Goal: Transaction & Acquisition: Obtain resource

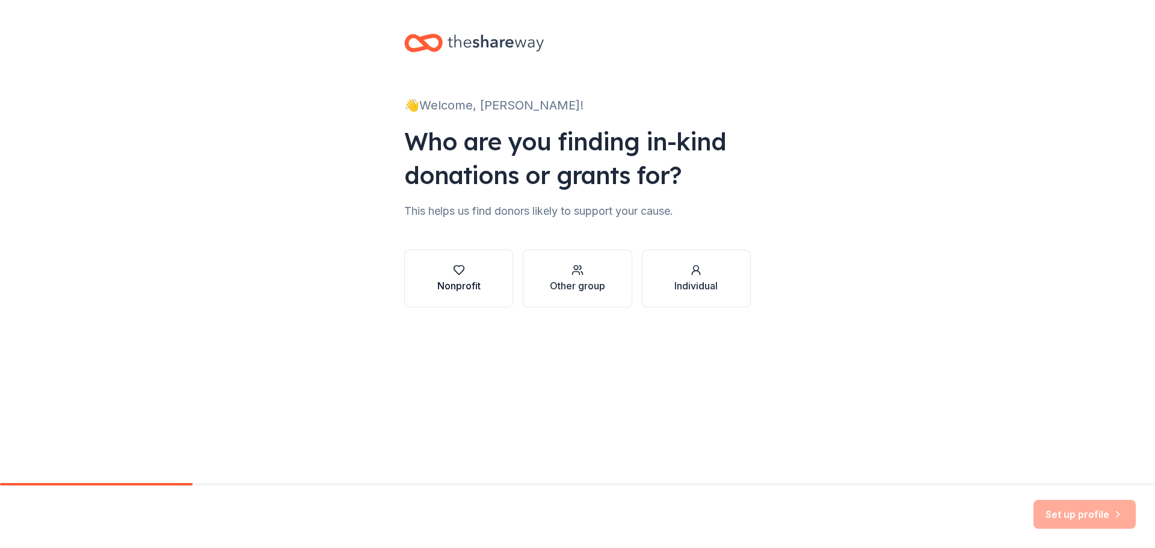
click at [477, 290] on div "Nonprofit" at bounding box center [458, 285] width 43 height 14
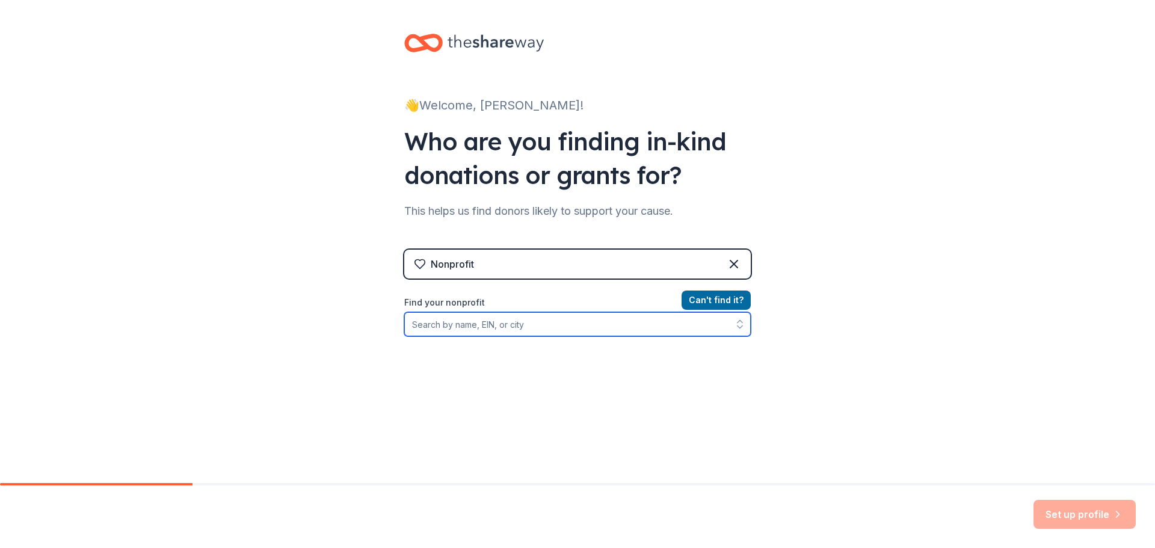
click at [560, 328] on input "Find your nonprofit" at bounding box center [577, 324] width 346 height 24
click at [495, 324] on input "Find your nonprofit" at bounding box center [577, 324] width 346 height 24
type input "The Build Forward Foundation"
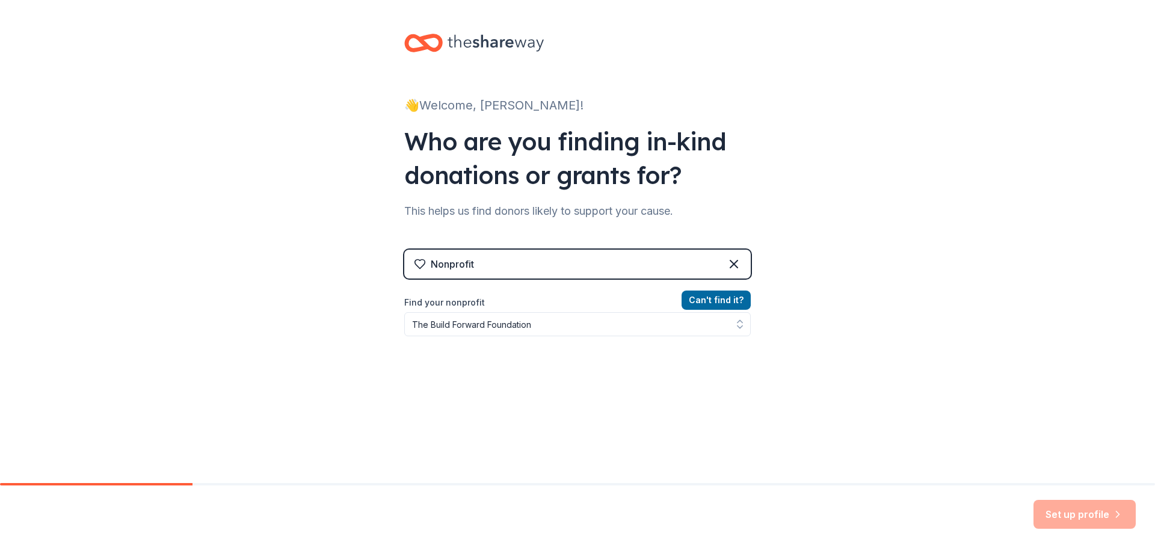
click at [879, 284] on div "👋 Welcome, Brian! Who are you finding in-kind donations or grants for? This hel…" at bounding box center [577, 257] width 1155 height 514
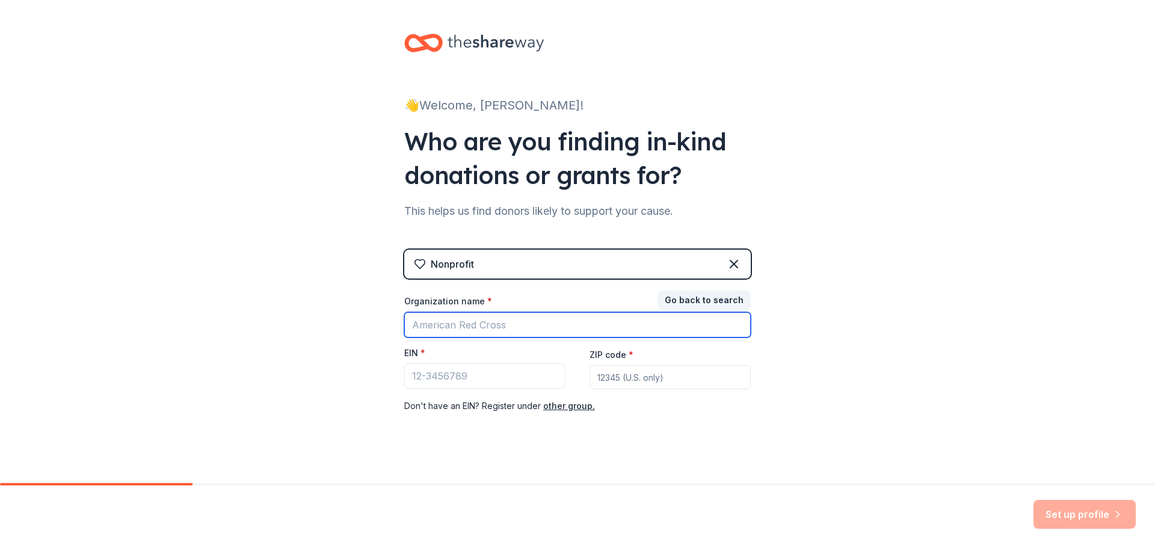
click at [541, 322] on input "Organization name *" at bounding box center [577, 324] width 346 height 25
type input "The Build Forward Foundation"
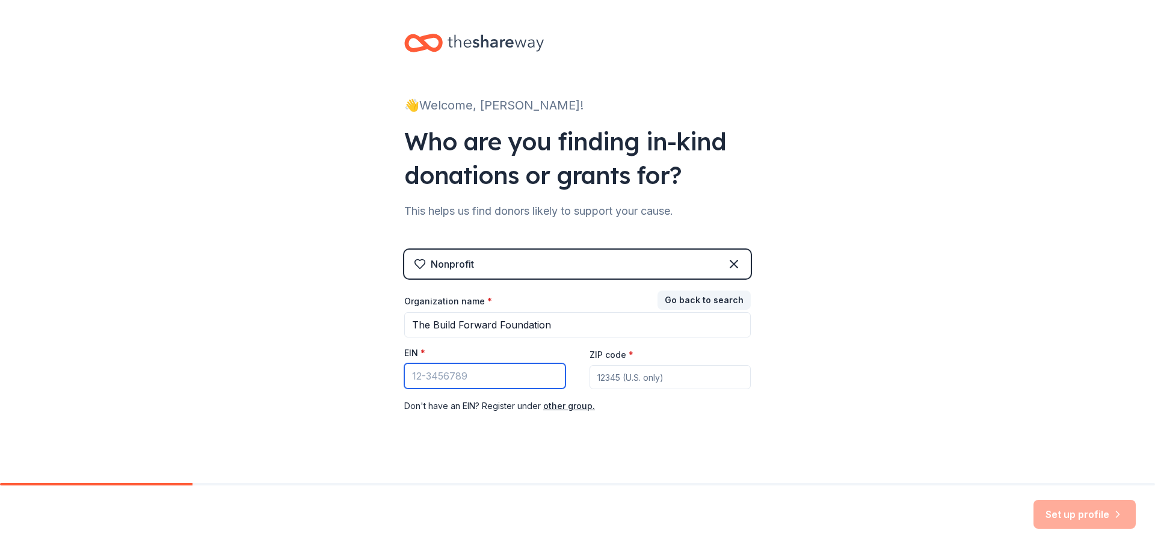
click at [504, 379] on input "EIN *" at bounding box center [484, 375] width 161 height 25
type input "82-2947851"
click at [615, 384] on input "ZIP code *" at bounding box center [669, 377] width 161 height 24
type input "23230"
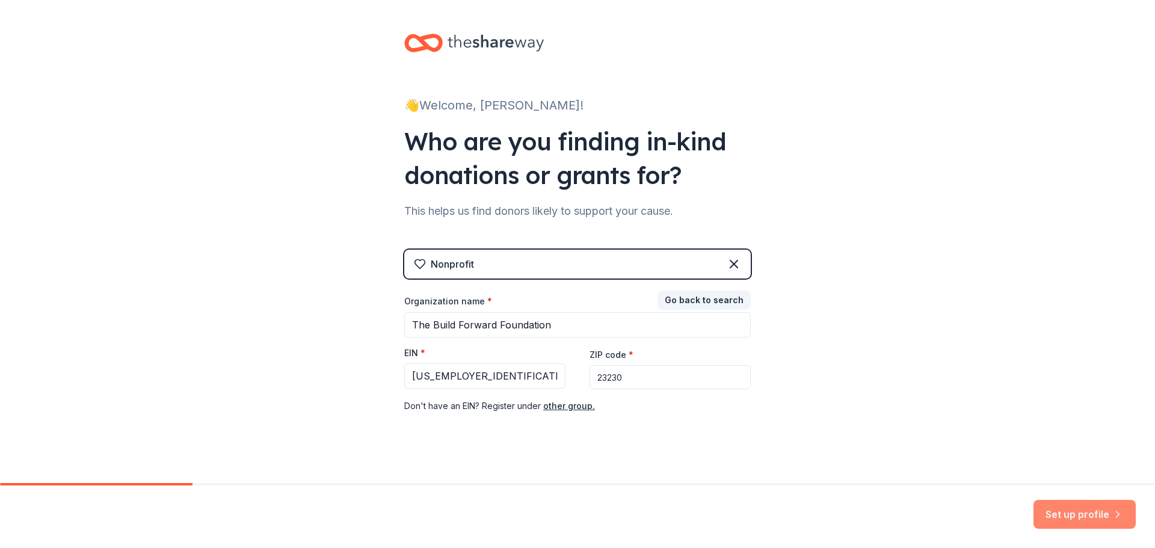
click at [1083, 512] on button "Set up profile" at bounding box center [1084, 514] width 102 height 29
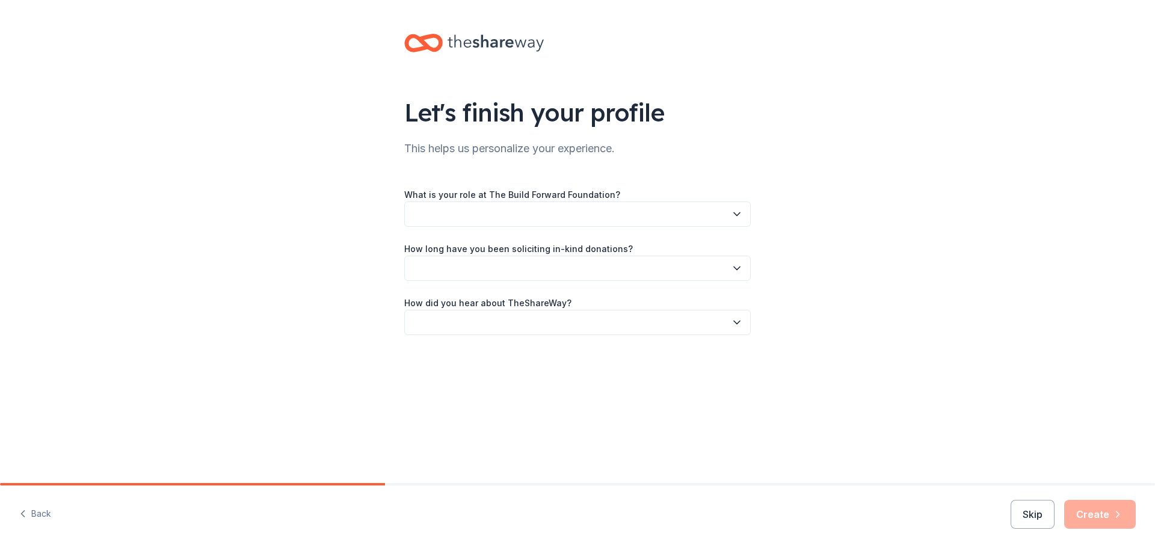
click at [534, 209] on button "button" at bounding box center [577, 213] width 346 height 25
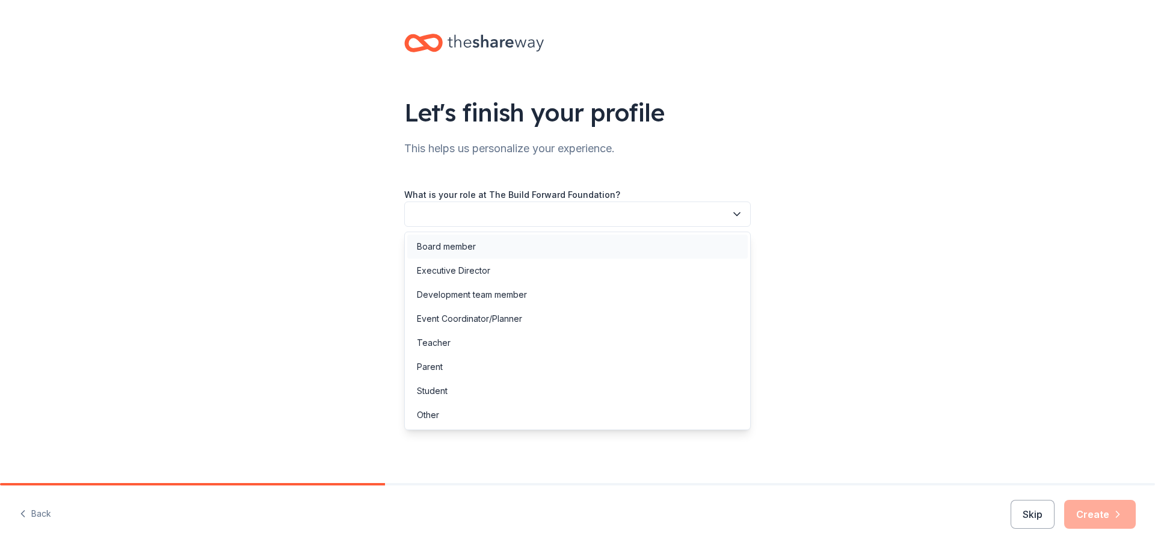
click at [474, 252] on div "Board member" at bounding box center [446, 246] width 59 height 14
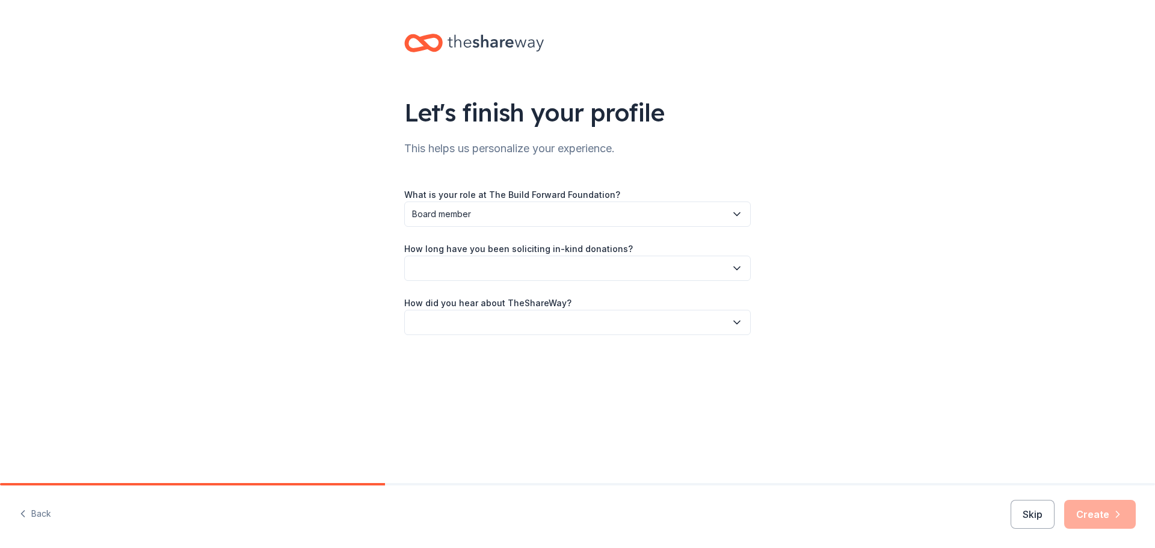
click at [474, 276] on button "button" at bounding box center [577, 268] width 346 height 25
click at [473, 335] on div "1 to 2 years" at bounding box center [577, 325] width 340 height 24
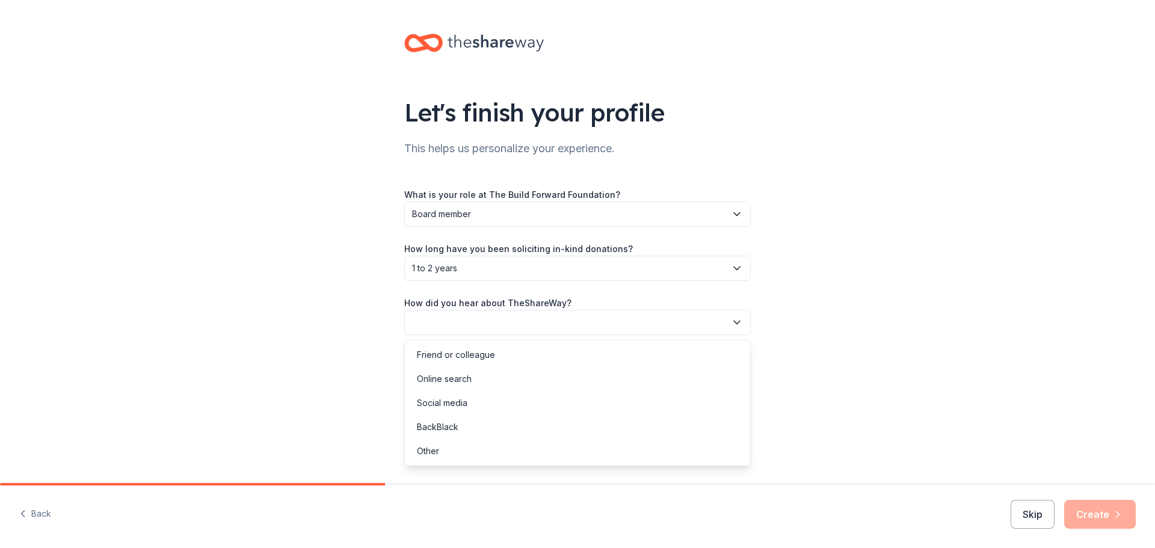
click at [483, 325] on button "button" at bounding box center [577, 322] width 346 height 25
click at [476, 377] on div "Online search" at bounding box center [577, 379] width 340 height 24
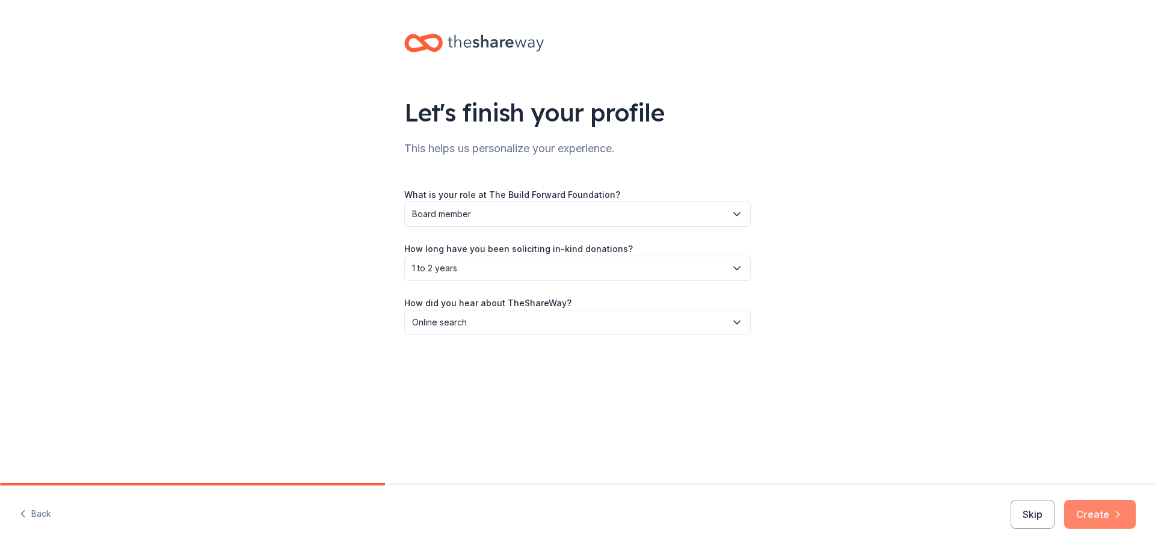
click at [1122, 506] on button "Create" at bounding box center [1100, 514] width 72 height 29
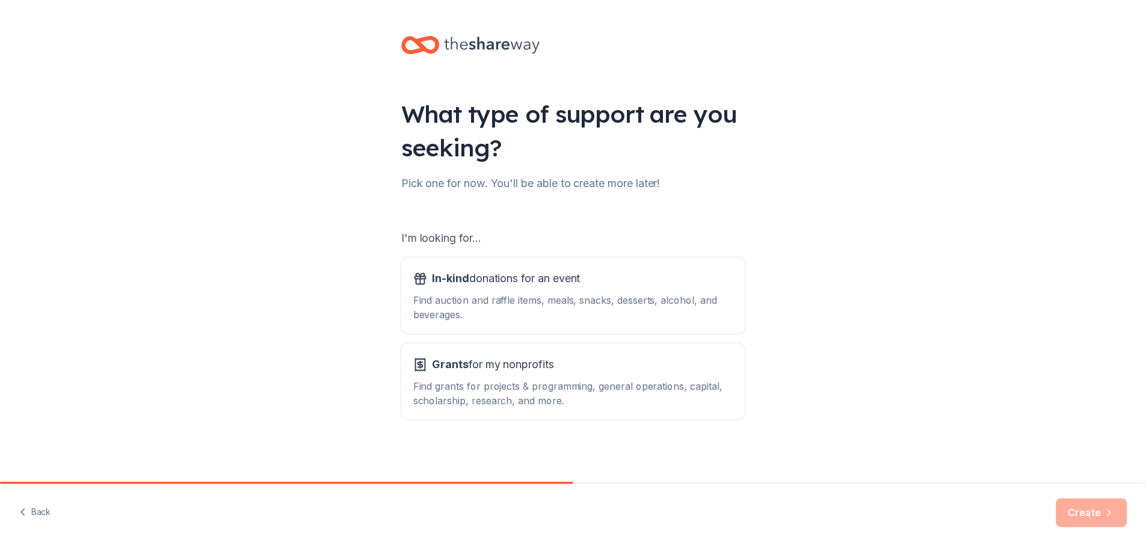
scroll to position [2, 0]
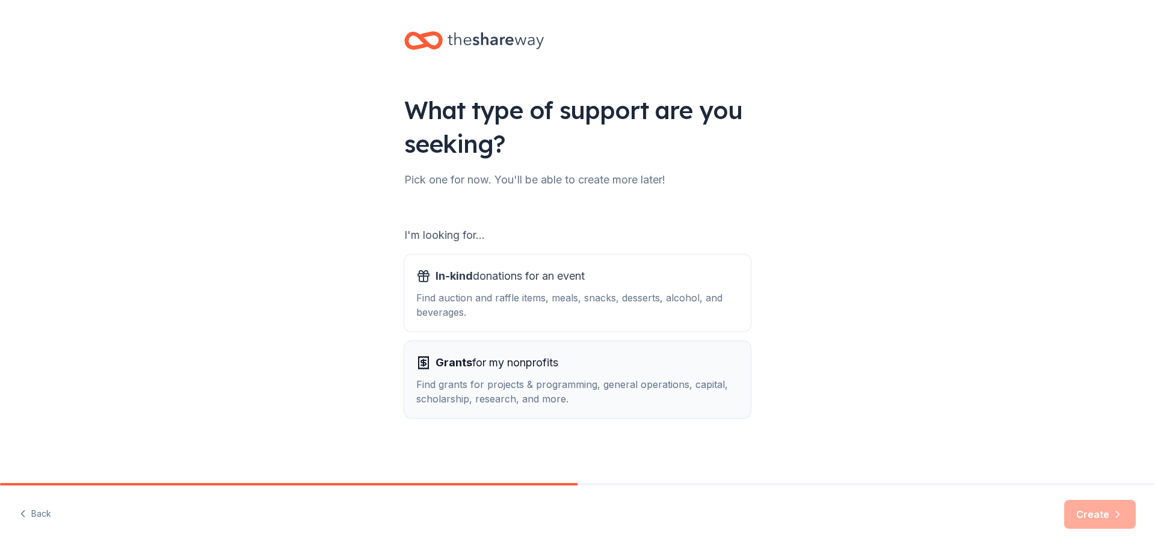
click at [606, 393] on div "Find grants for projects & programming, general operations, capital, scholarshi…" at bounding box center [577, 391] width 322 height 29
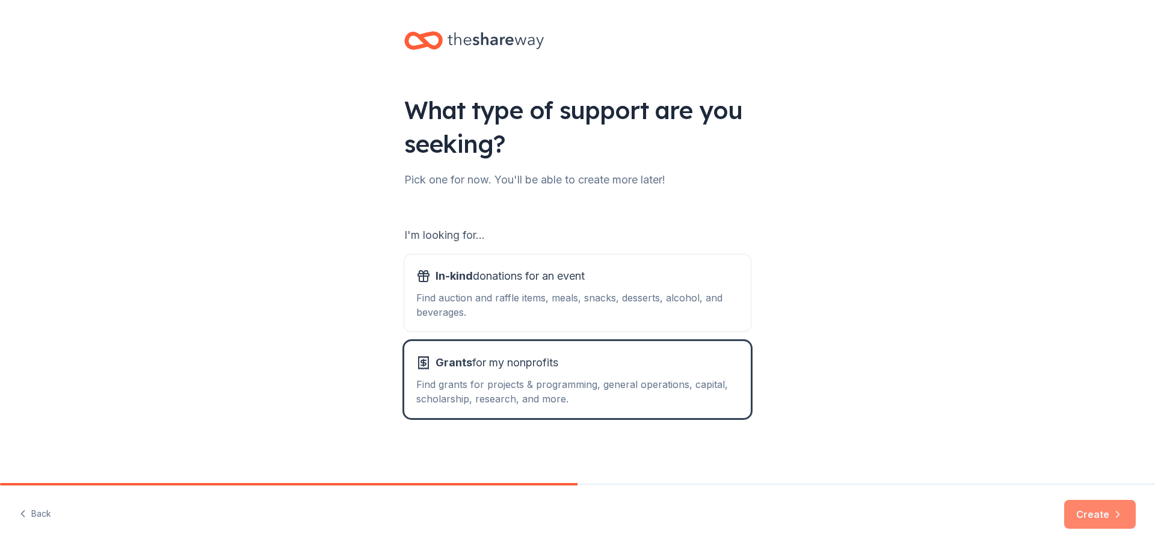
click at [1099, 508] on button "Create" at bounding box center [1100, 514] width 72 height 29
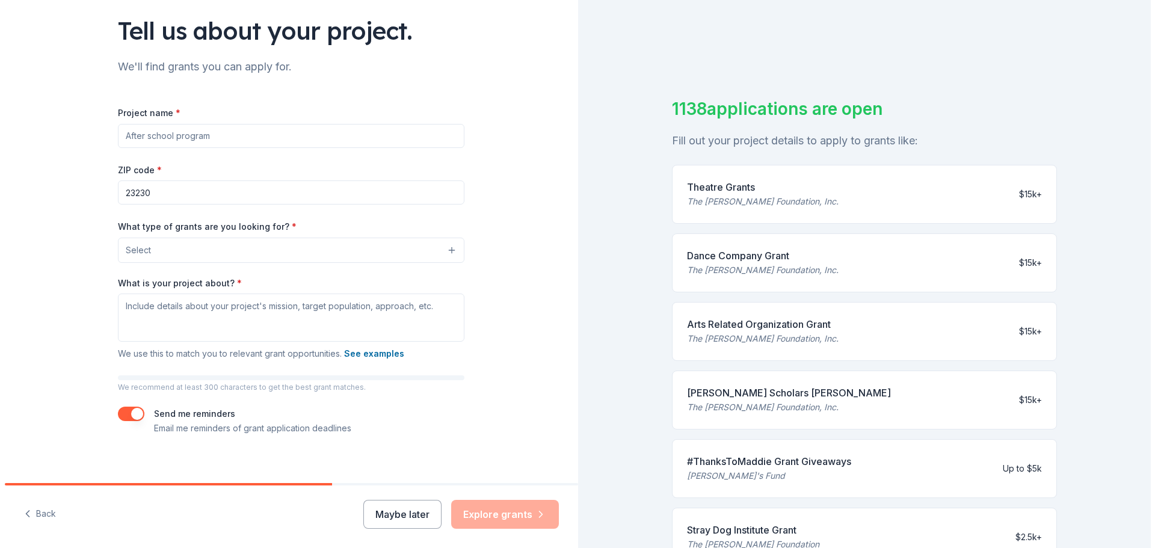
scroll to position [92, 0]
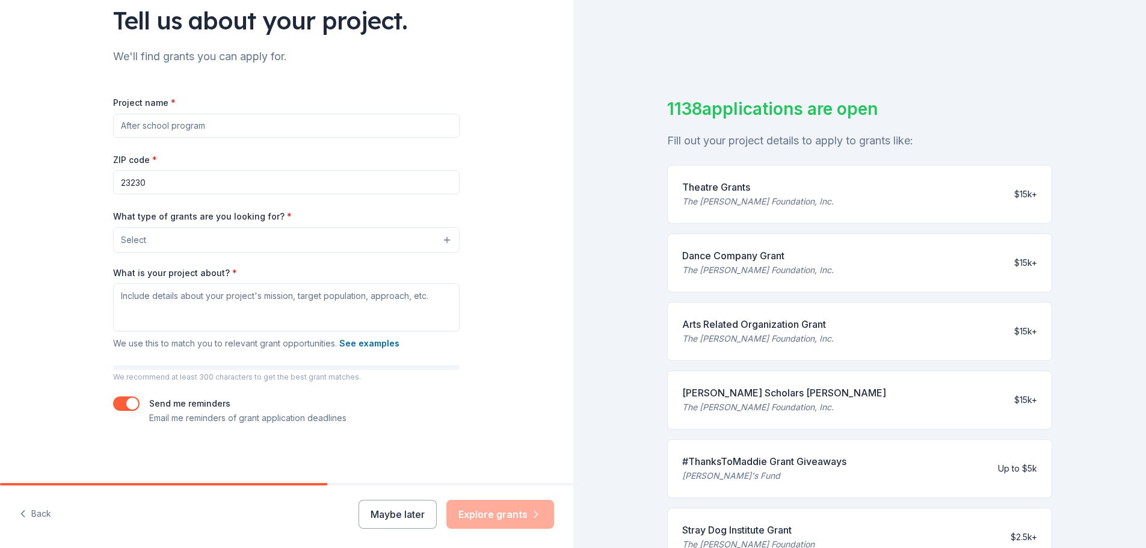
click at [230, 129] on input "Project name *" at bounding box center [286, 126] width 346 height 24
type input "Education and workforce development"
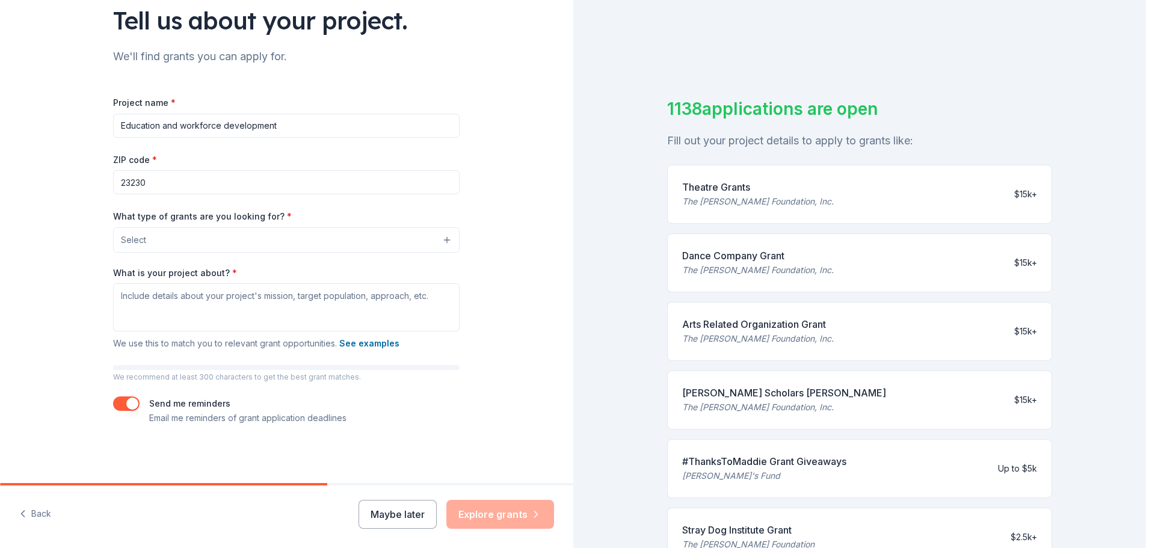
click at [183, 244] on button "Select" at bounding box center [286, 239] width 346 height 25
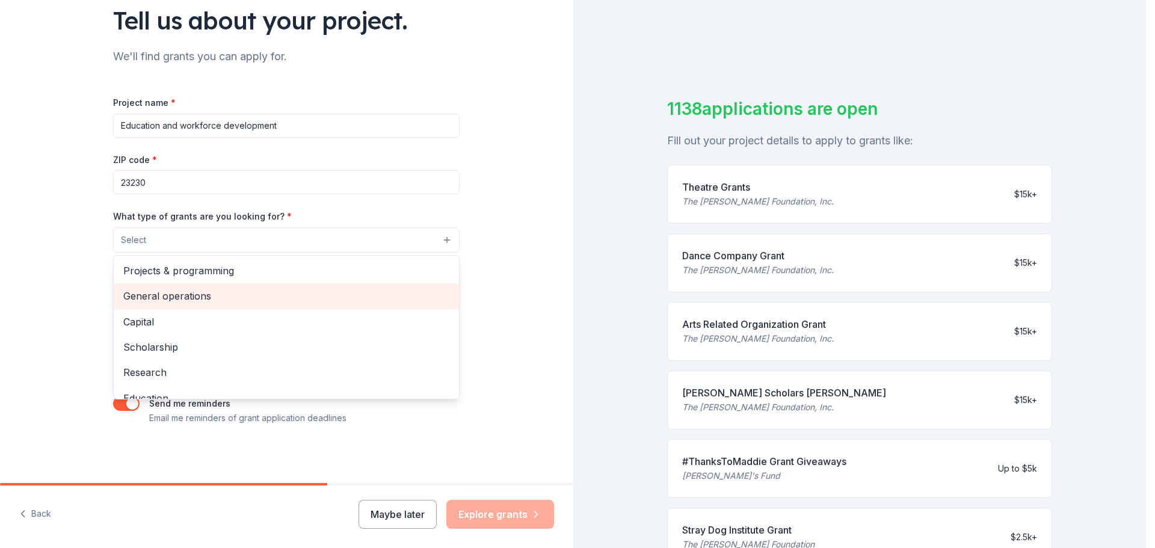
click at [218, 298] on span "General operations" at bounding box center [286, 296] width 326 height 16
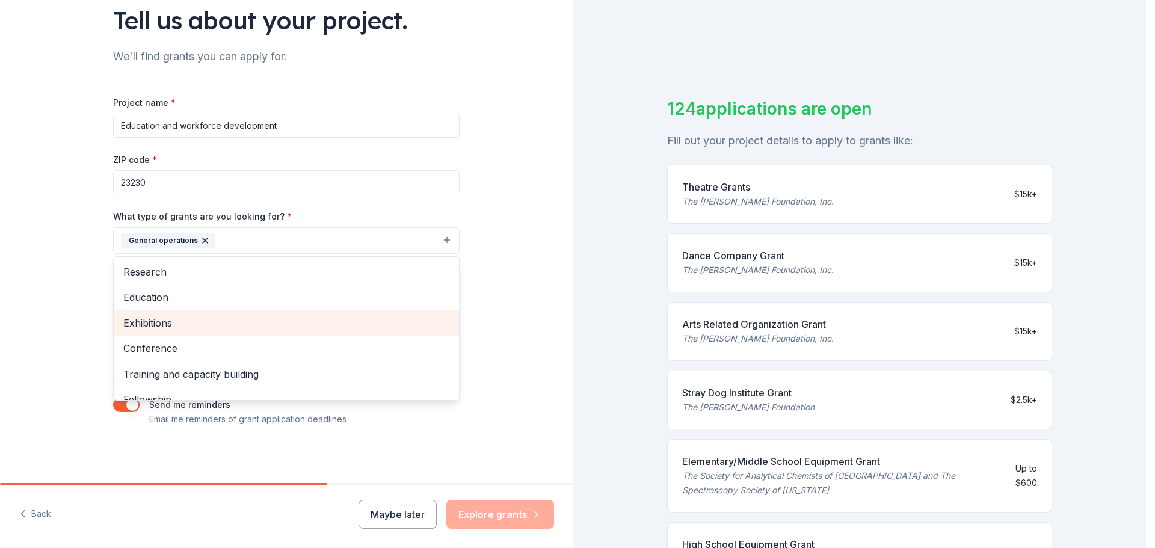
scroll to position [0, 0]
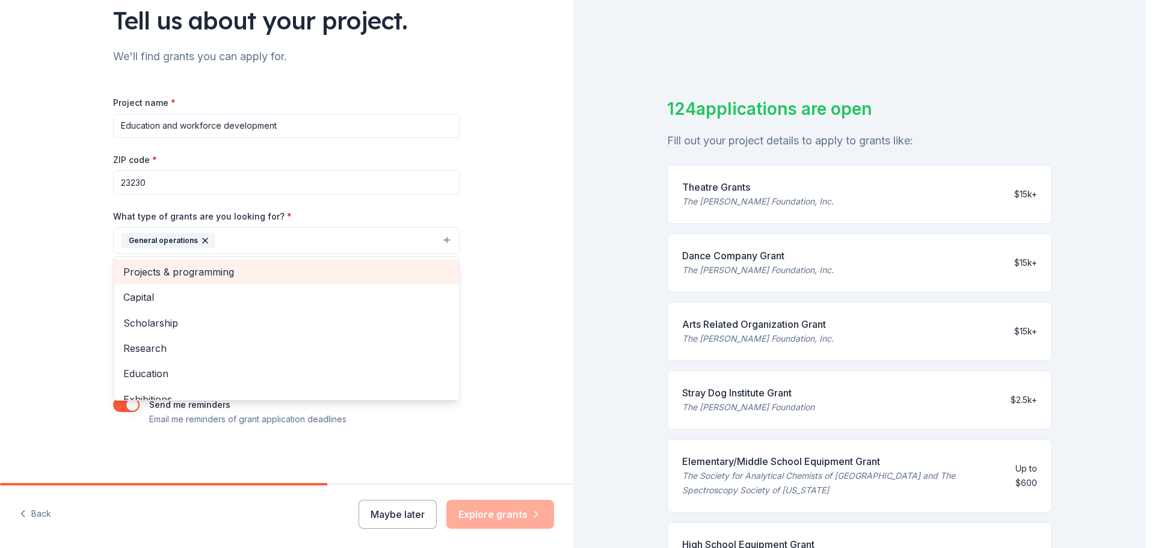
click at [253, 268] on span "Projects & programming" at bounding box center [286, 272] width 326 height 16
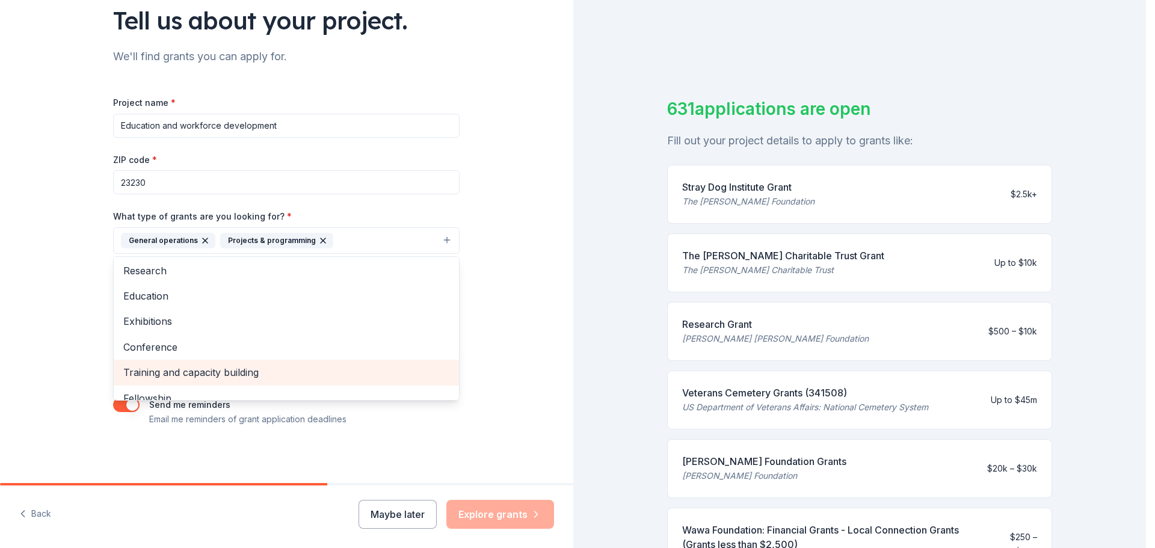
scroll to position [31, 0]
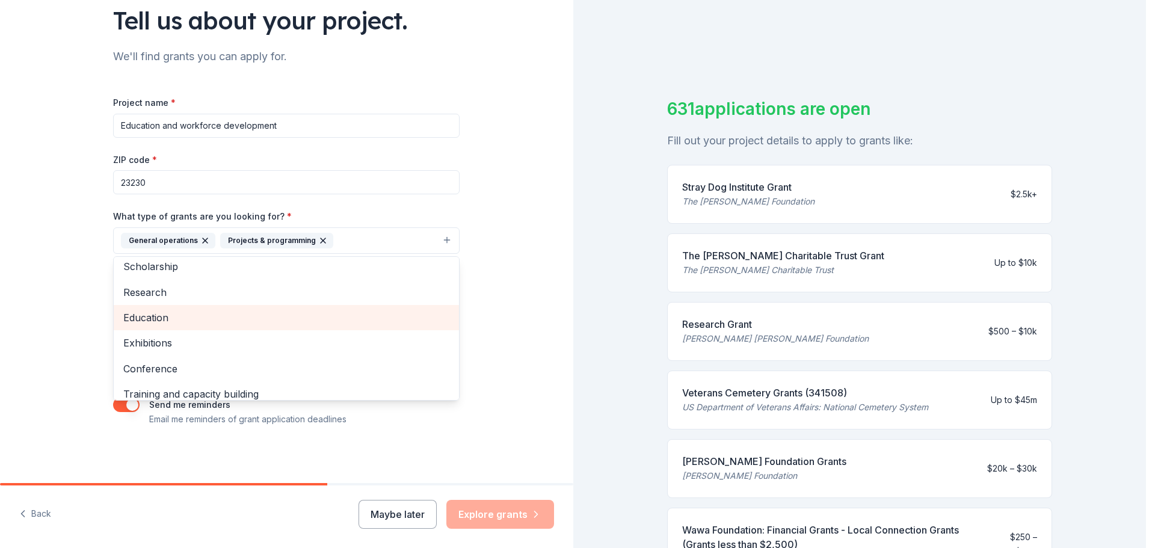
click at [269, 311] on span "Education" at bounding box center [286, 318] width 326 height 16
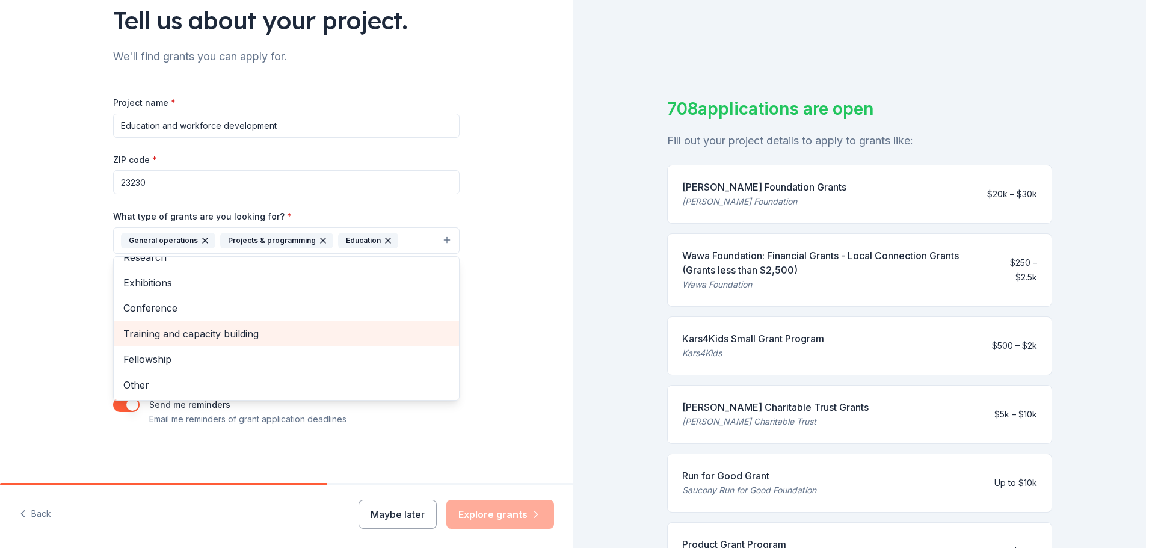
click at [252, 336] on span "Training and capacity building" at bounding box center [286, 334] width 326 height 16
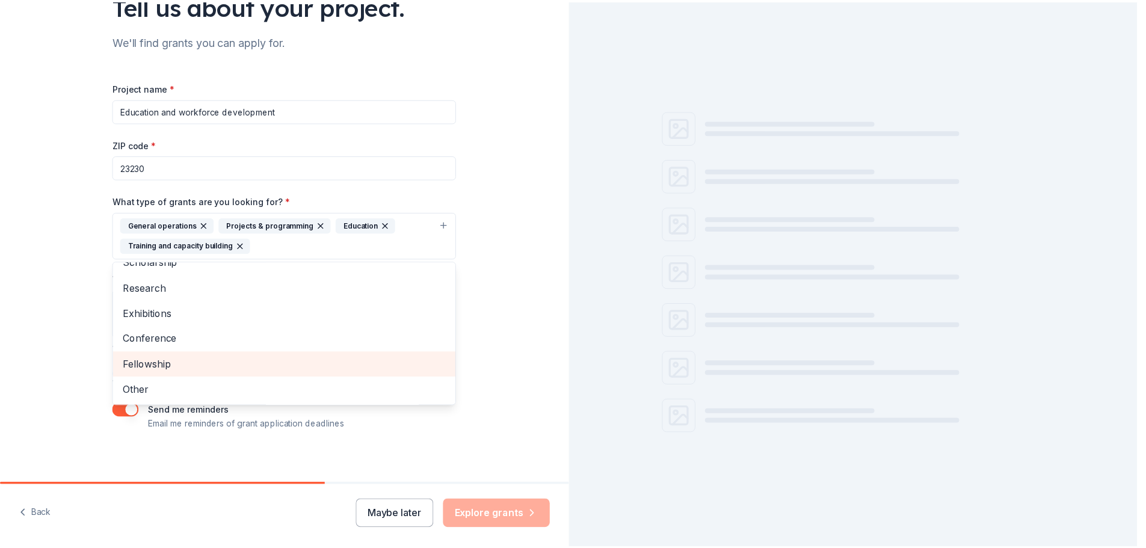
scroll to position [114, 0]
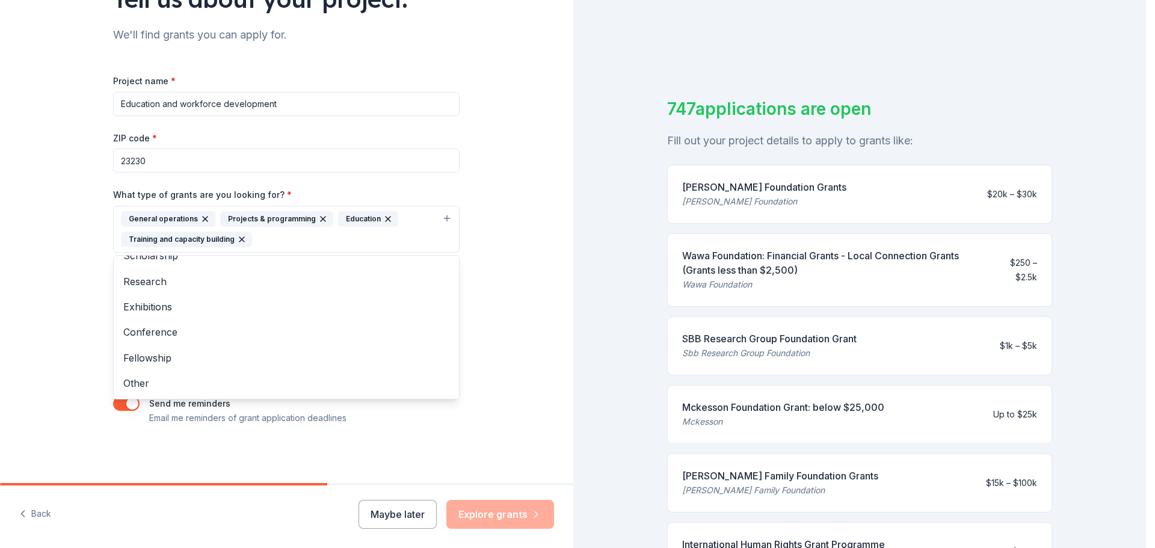
click at [548, 307] on div "Tell us about your project. We'll find grants you can apply for. Project name *…" at bounding box center [286, 184] width 573 height 597
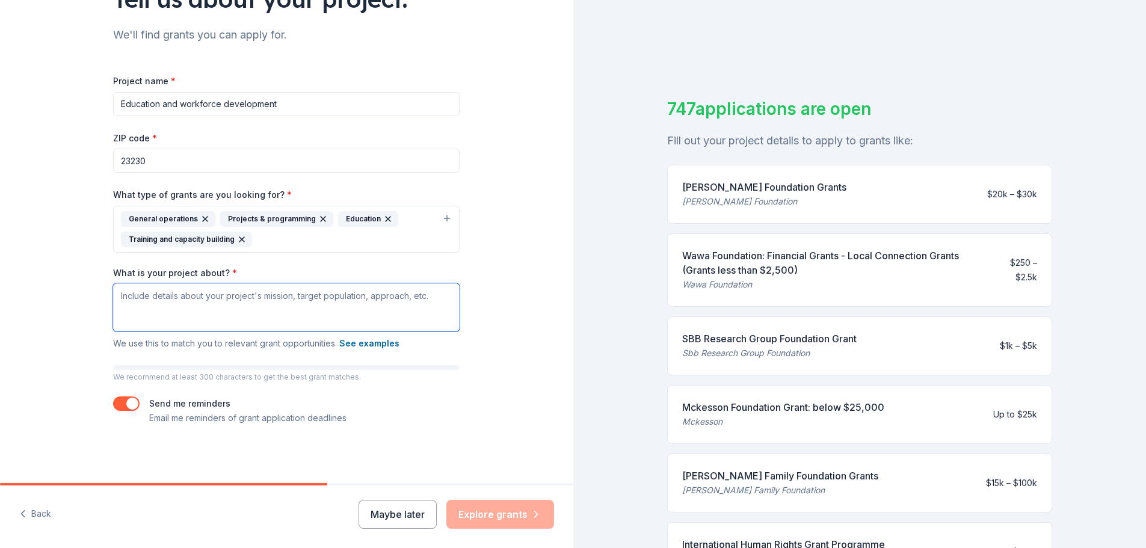
click at [236, 306] on textarea "What is your project about? *" at bounding box center [286, 307] width 346 height 48
click at [114, 399] on button "button" at bounding box center [126, 403] width 26 height 14
click at [189, 297] on textarea "What is your project about? *" at bounding box center [286, 307] width 346 height 48
click at [232, 317] on textarea "What is your project about? *" at bounding box center [286, 307] width 346 height 48
paste textarea "The Build Forward Foundation, is a 501c(3), non-profit, focused on individual e…"
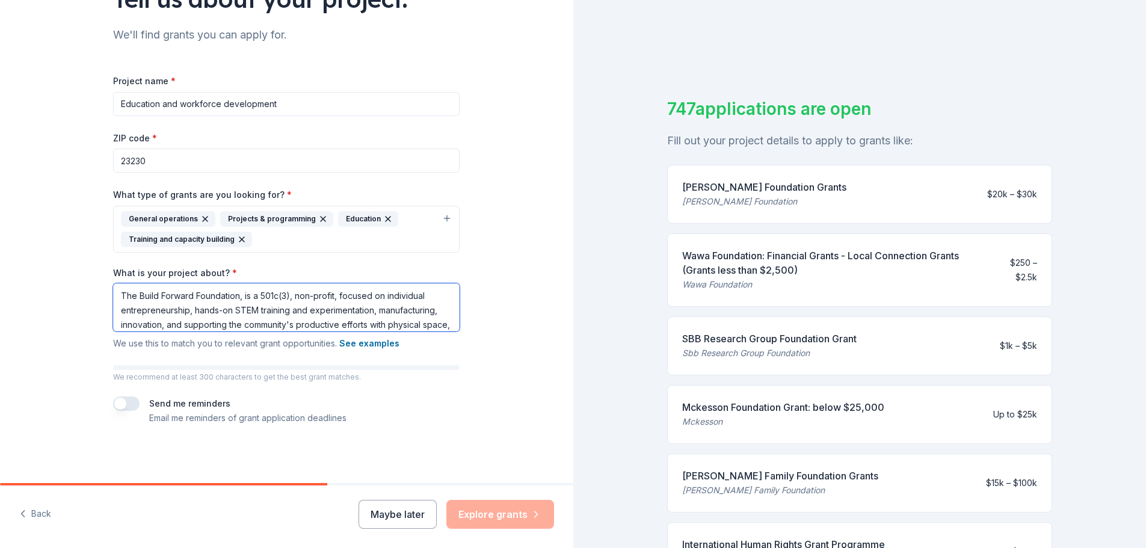
scroll to position [127, 0]
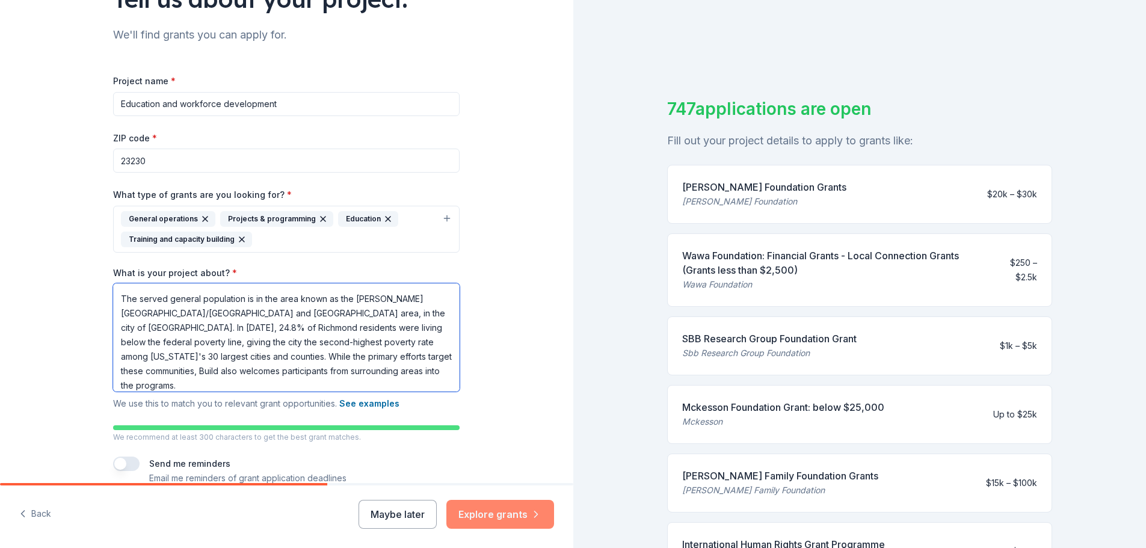
type textarea "The Build Forward Foundation, is a 501c(3), non-profit, focused on individual e…"
click at [511, 511] on button "Explore grants" at bounding box center [500, 514] width 108 height 29
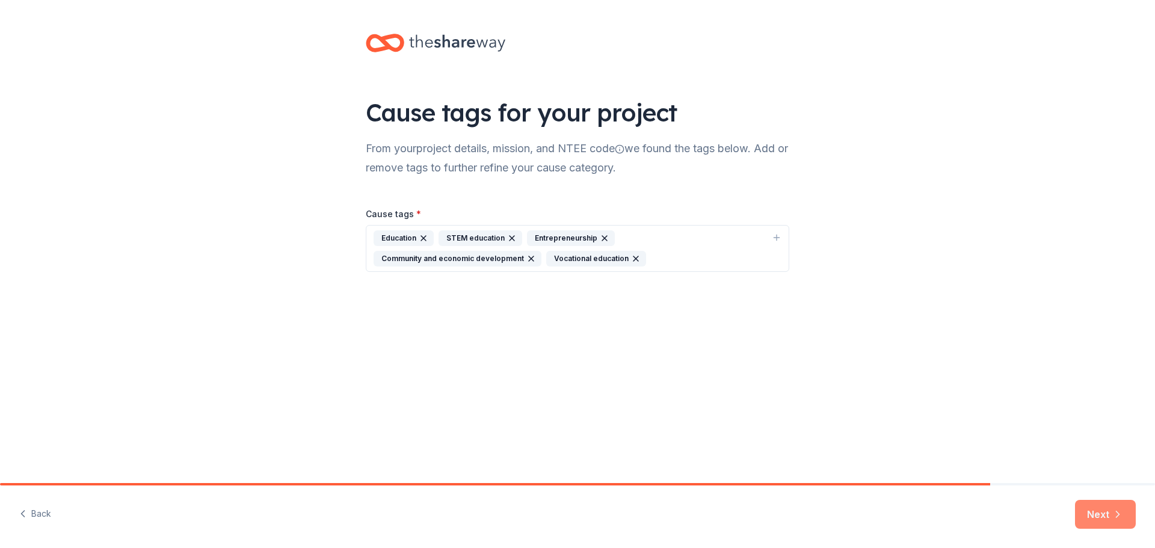
click at [1098, 518] on button "Next" at bounding box center [1105, 514] width 61 height 29
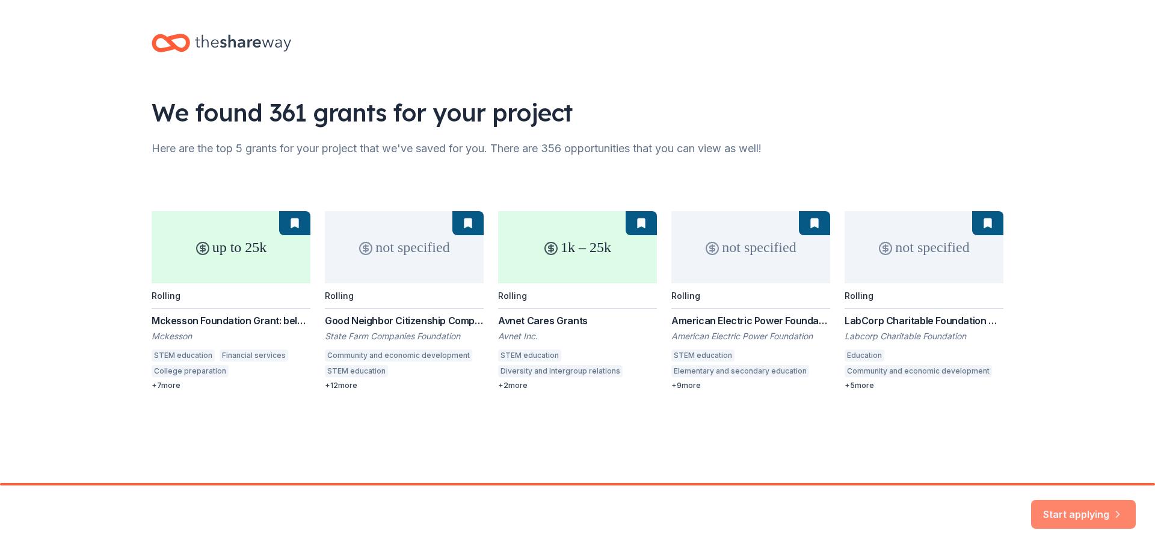
click at [1073, 509] on button "Start applying" at bounding box center [1083, 507] width 105 height 29
click at [1078, 514] on div "Start applying" at bounding box center [1083, 514] width 105 height 29
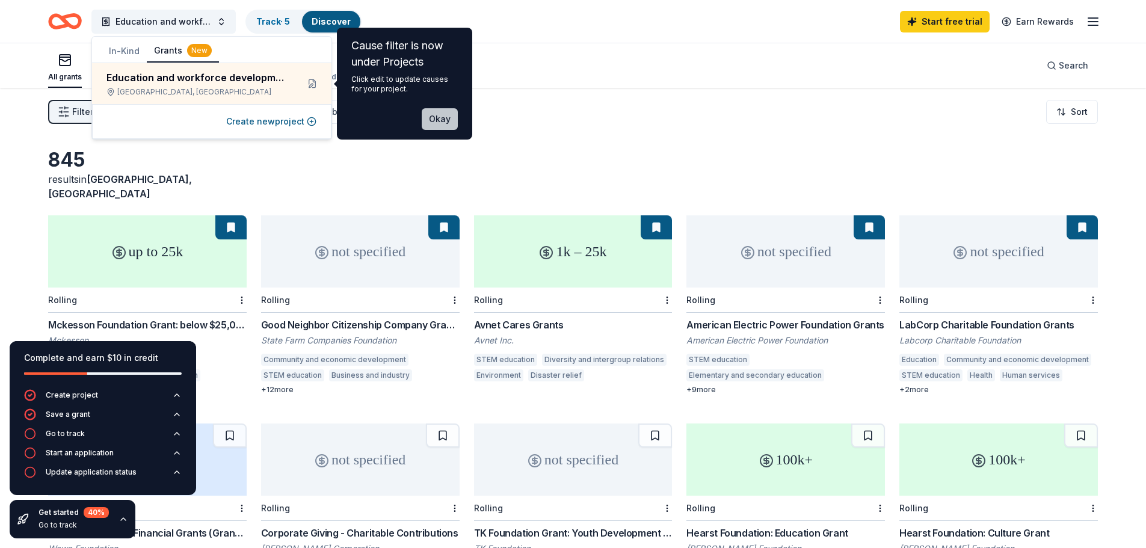
click at [434, 115] on button "Okay" at bounding box center [440, 119] width 36 height 22
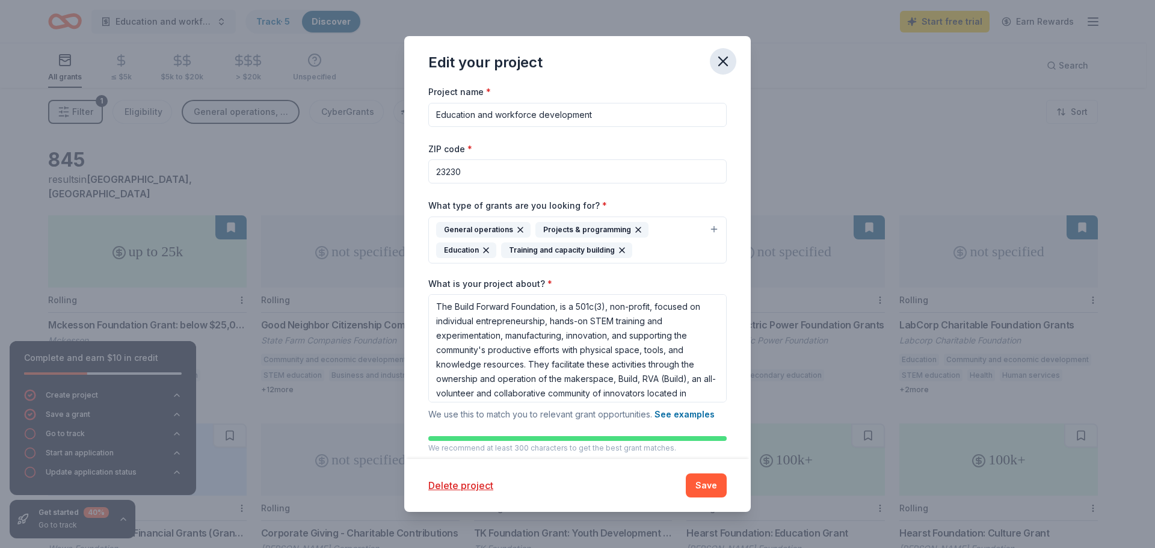
click at [721, 60] on icon "button" at bounding box center [723, 61] width 8 height 8
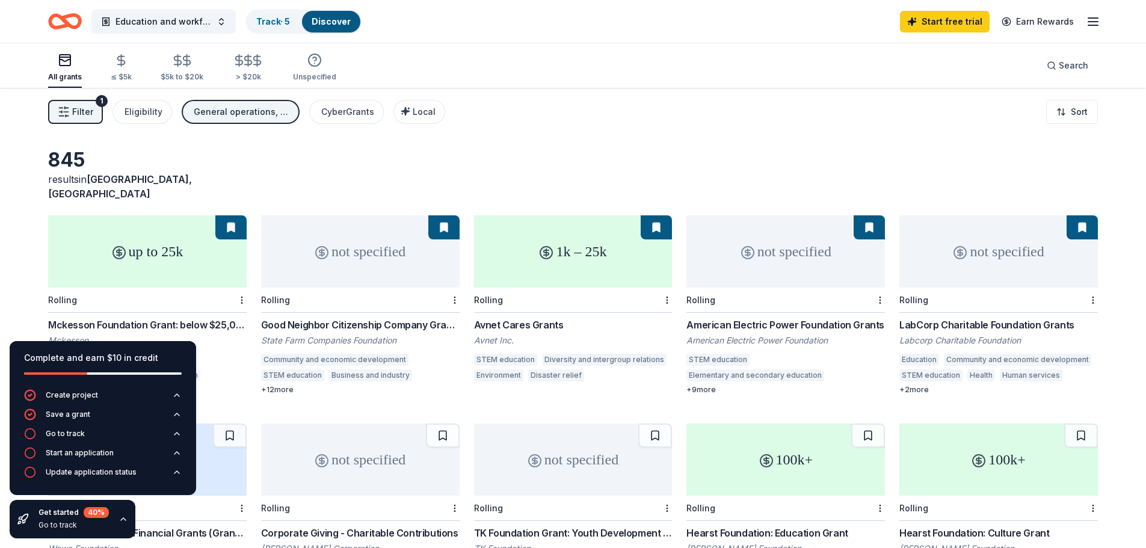
click at [85, 108] on span "Filter" at bounding box center [82, 112] width 21 height 14
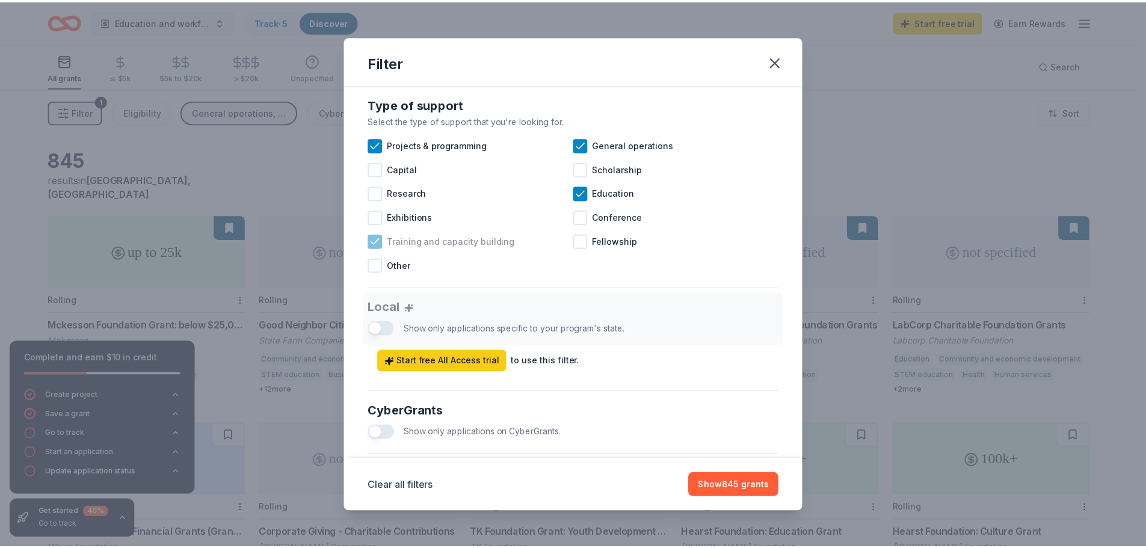
scroll to position [660, 0]
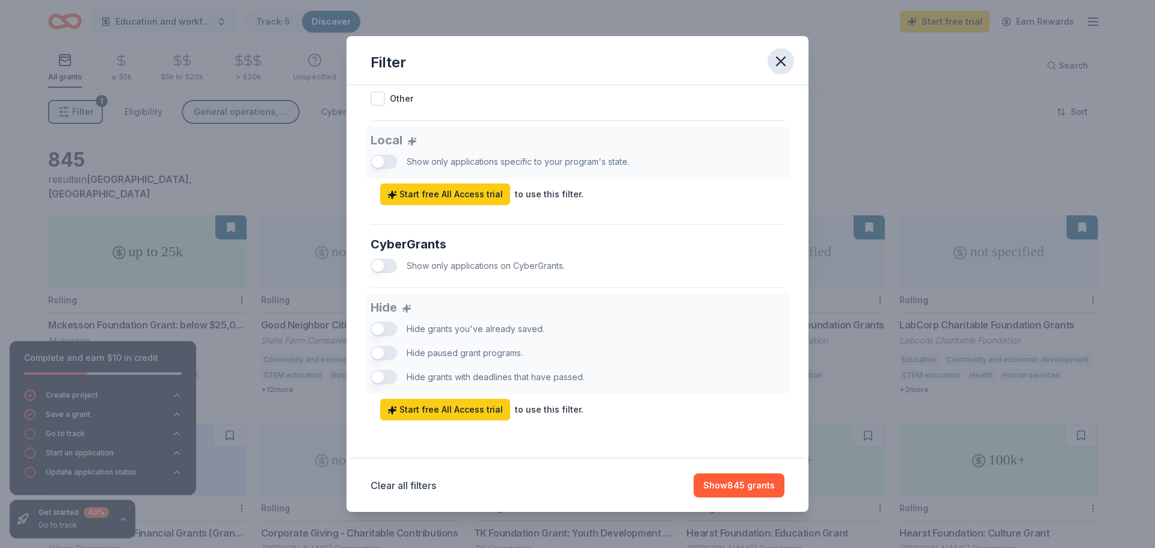
click at [784, 67] on icon "button" at bounding box center [780, 61] width 17 height 17
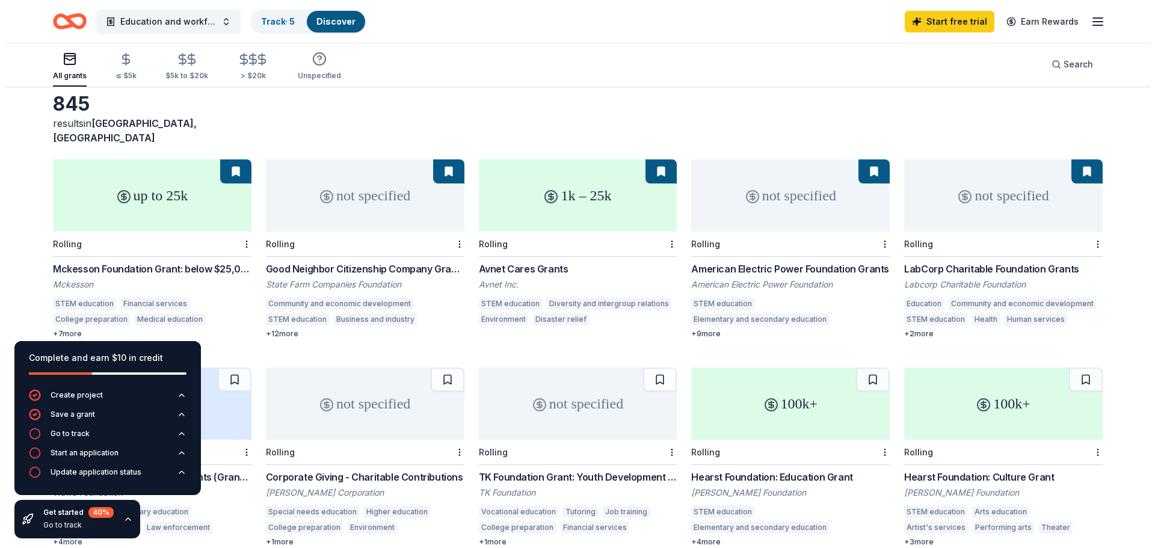
scroll to position [0, 0]
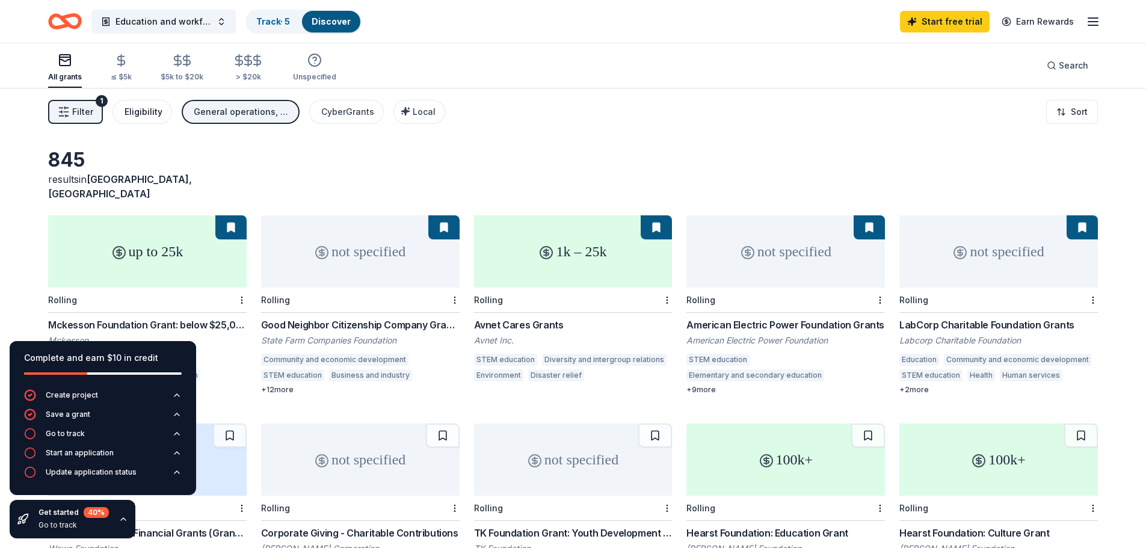
click at [144, 116] on div "Eligibility" at bounding box center [143, 112] width 38 height 14
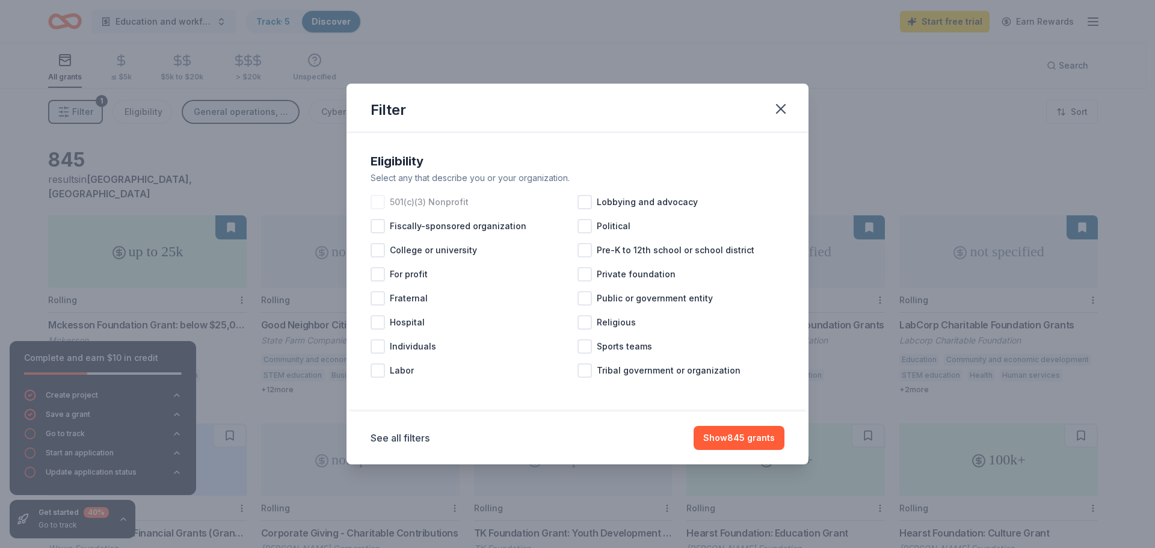
click at [431, 206] on span "501(c)(3) Nonprofit" at bounding box center [429, 202] width 79 height 14
click at [730, 443] on button "Show 664 grants" at bounding box center [738, 438] width 91 height 24
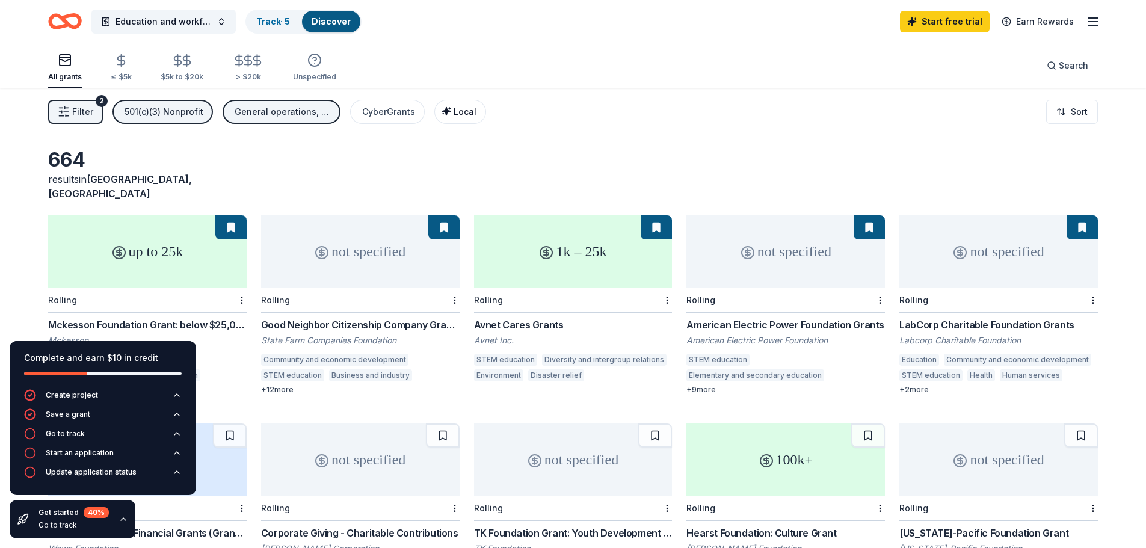
click at [465, 114] on span "Local" at bounding box center [464, 111] width 23 height 10
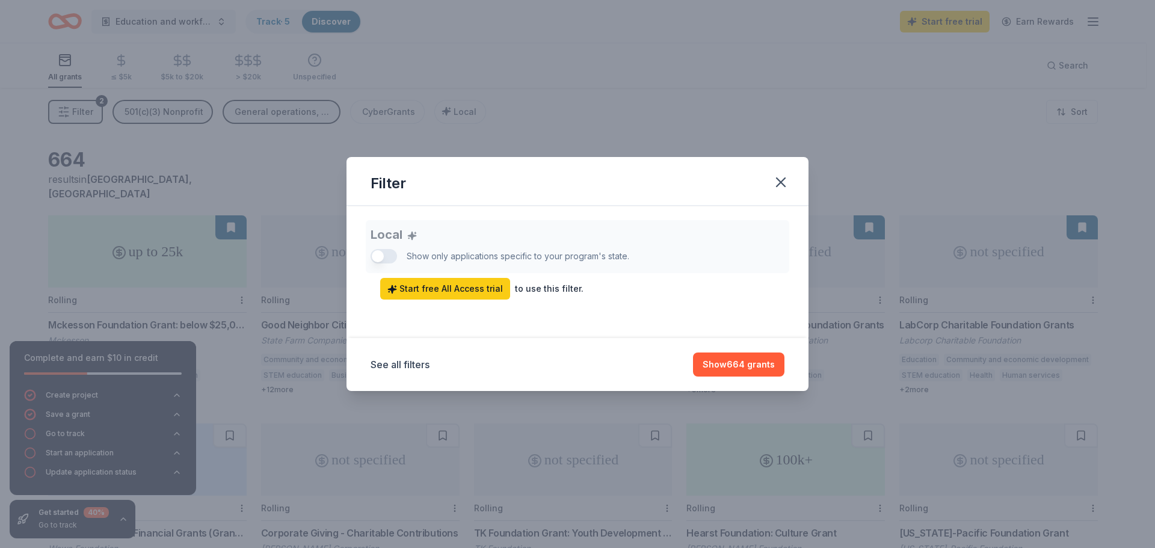
click at [530, 290] on div "to use this filter." at bounding box center [549, 288] width 69 height 14
click at [393, 257] on div "Local Show only applications specific to your program's state. Start free All A…" at bounding box center [577, 259] width 414 height 79
click at [424, 363] on button "See all filters" at bounding box center [399, 364] width 59 height 14
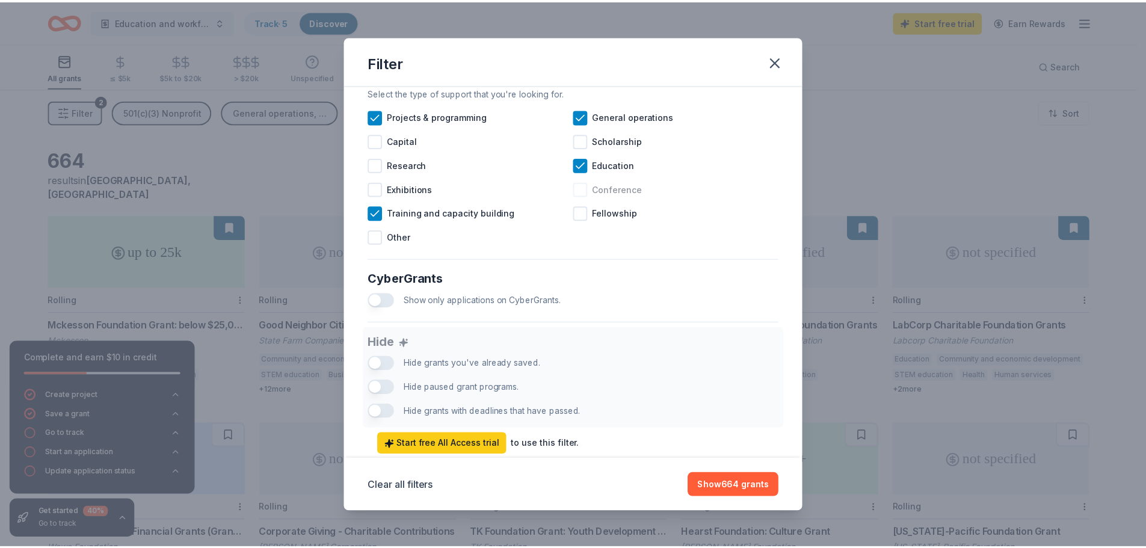
scroll to position [660, 0]
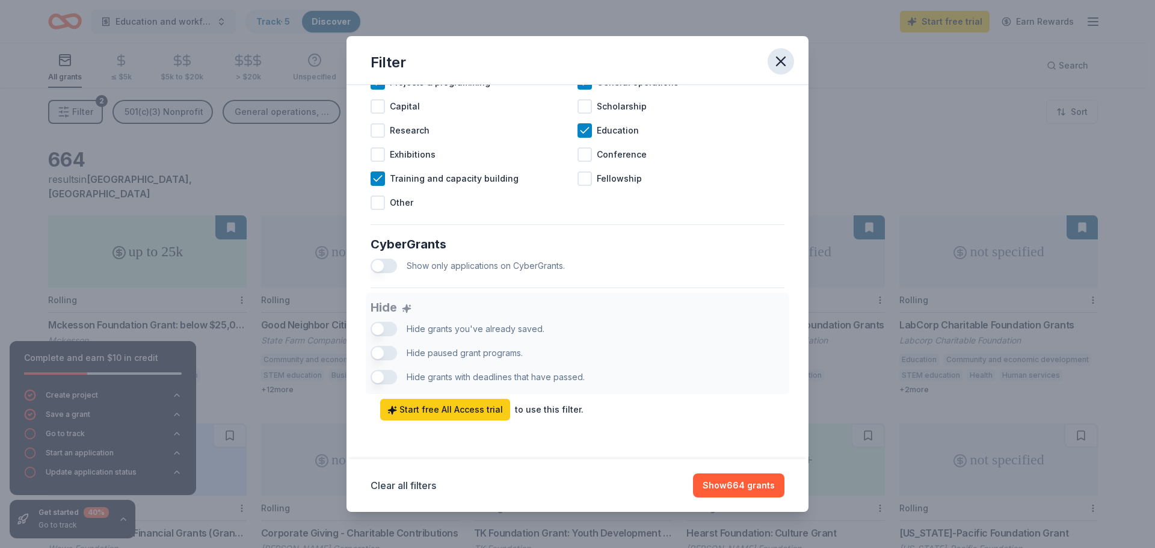
click at [784, 57] on icon "button" at bounding box center [780, 61] width 8 height 8
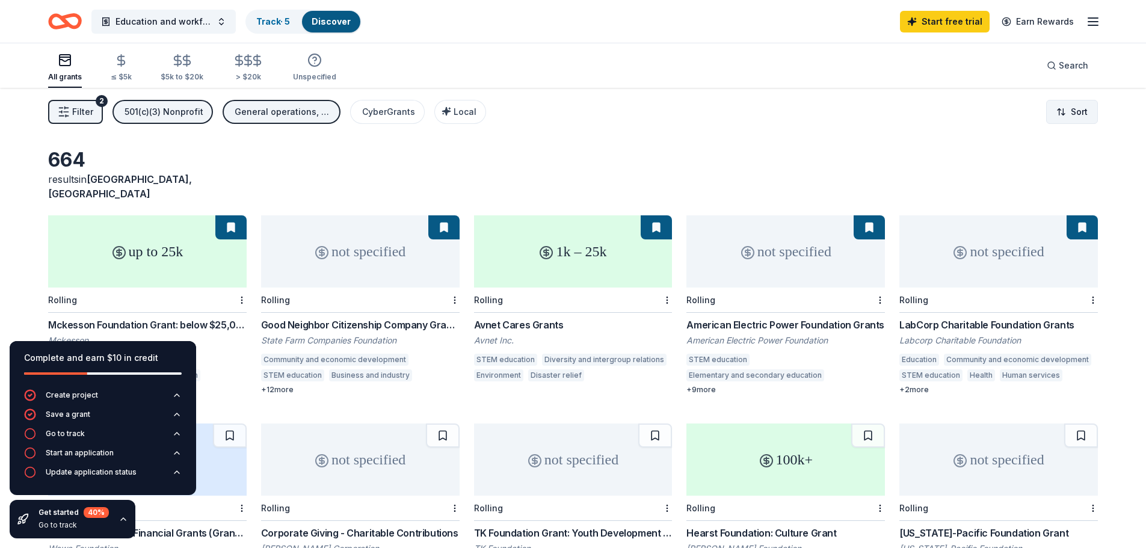
click at [1059, 113] on html "Education and workforce development Track · 5 Discover Start free trial Earn Re…" at bounding box center [573, 274] width 1146 height 548
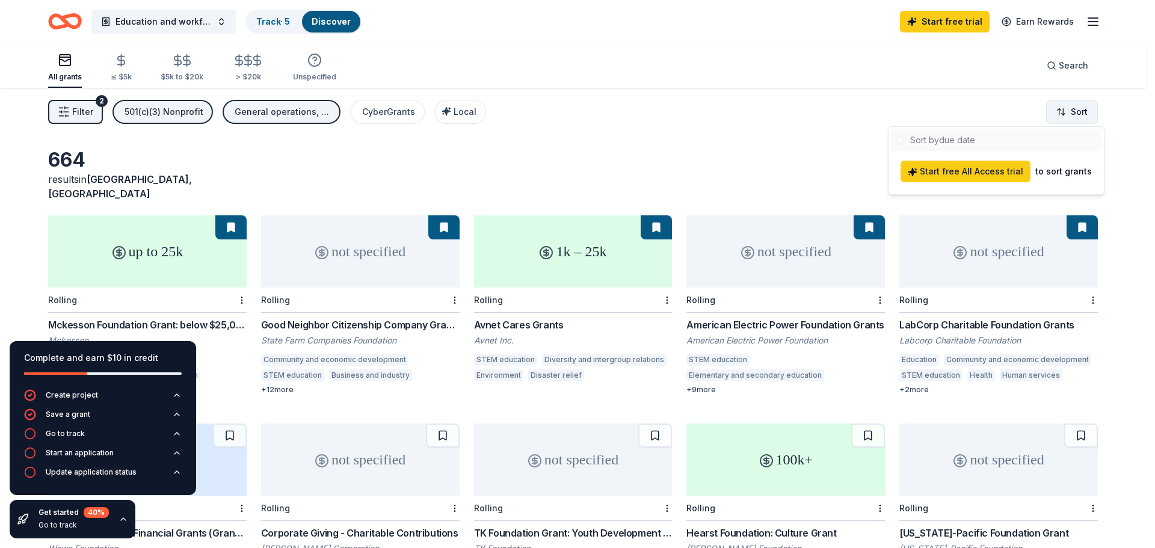
click at [1059, 113] on html "Education and workforce development Track · 5 Discover Start free trial Earn Re…" at bounding box center [577, 274] width 1155 height 548
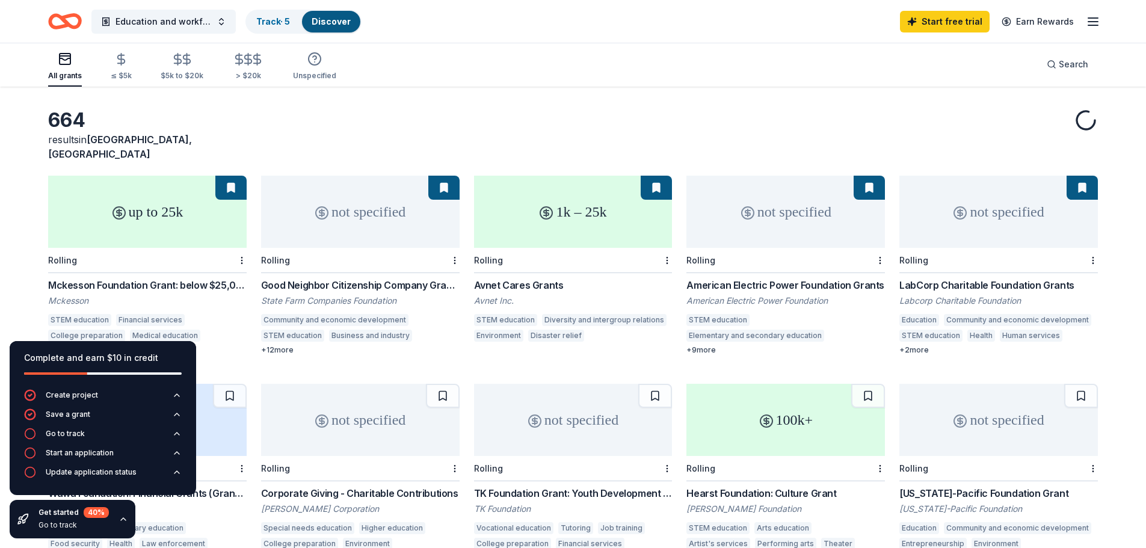
scroll to position [120, 0]
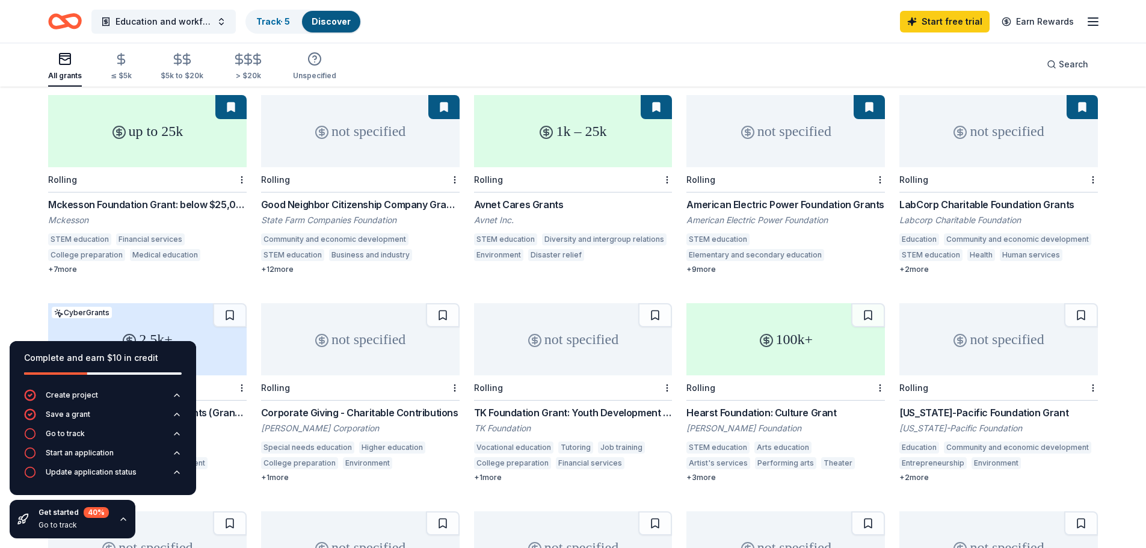
click at [120, 514] on icon "button" at bounding box center [123, 519] width 10 height 10
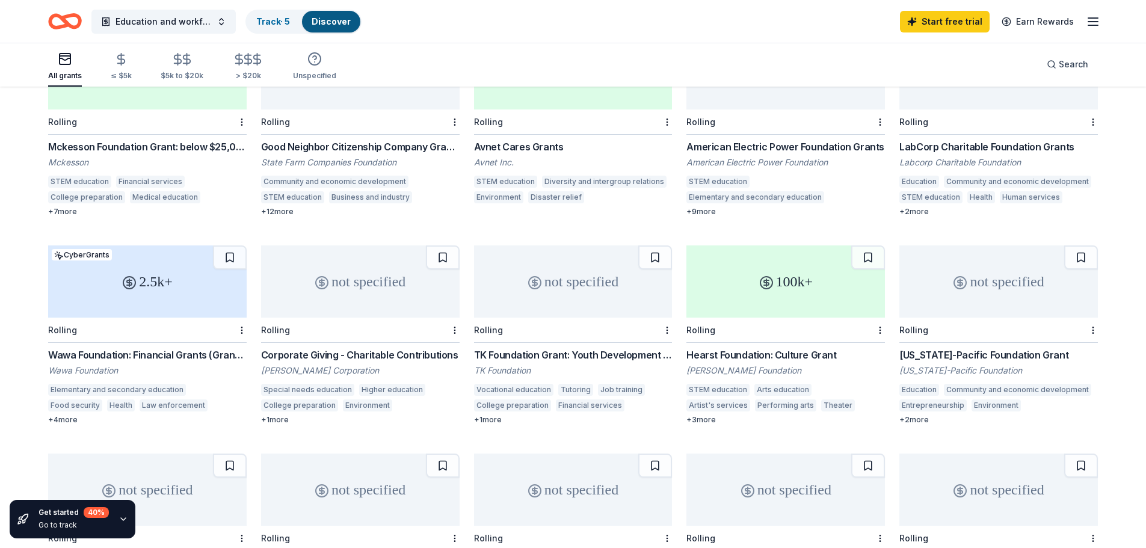
scroll to position [0, 0]
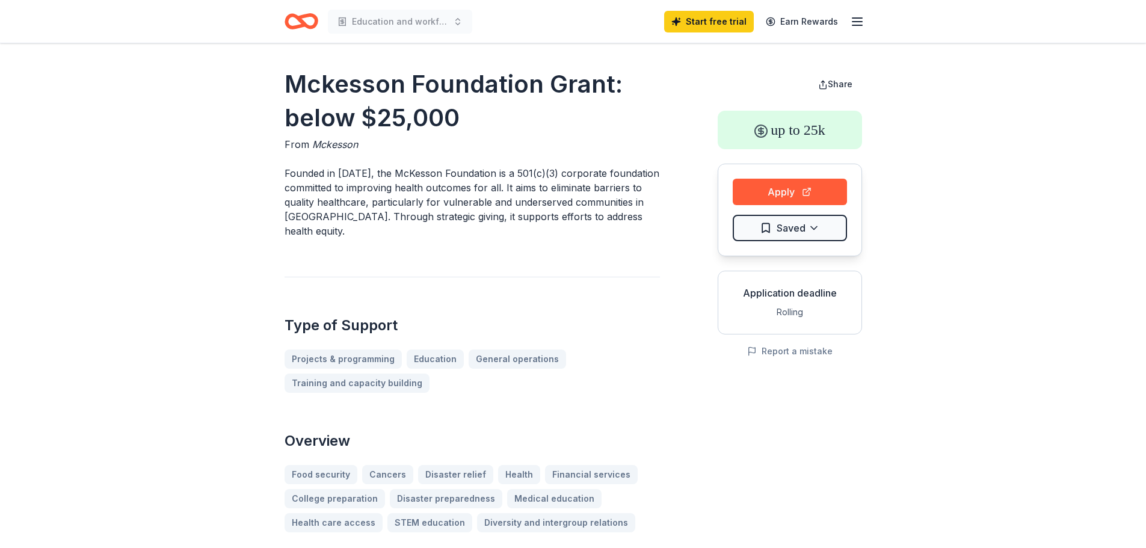
drag, startPoint x: 279, startPoint y: 82, endPoint x: 641, endPoint y: 99, distance: 362.4
drag, startPoint x: 594, startPoint y: 91, endPoint x: 288, endPoint y: 90, distance: 305.5
click at [288, 90] on h1 "Mckesson Foundation Grant: below $25,000" at bounding box center [471, 100] width 375 height 67
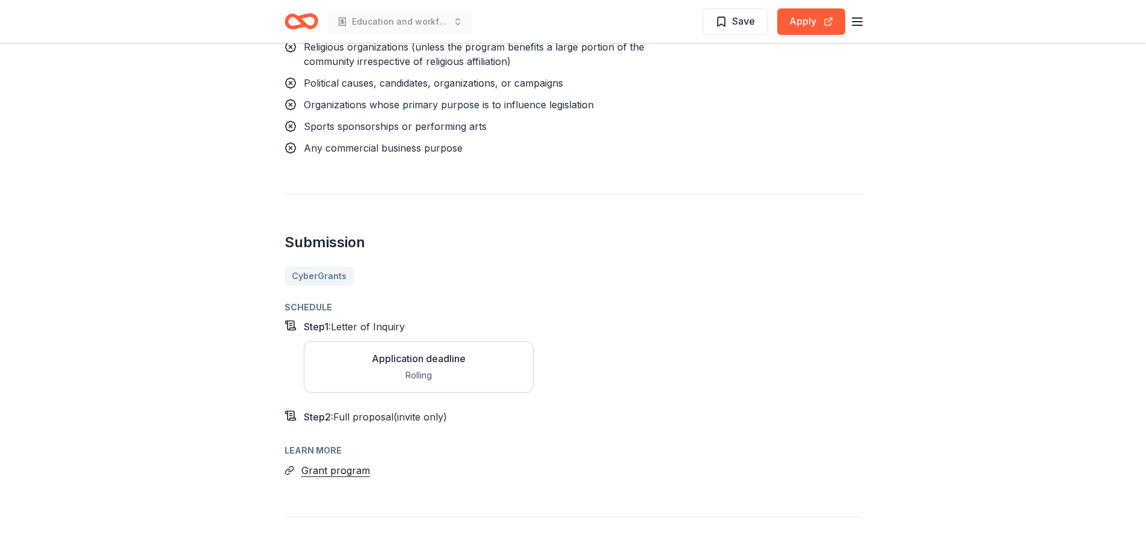
scroll to position [1143, 0]
